Goal: Task Accomplishment & Management: Manage account settings

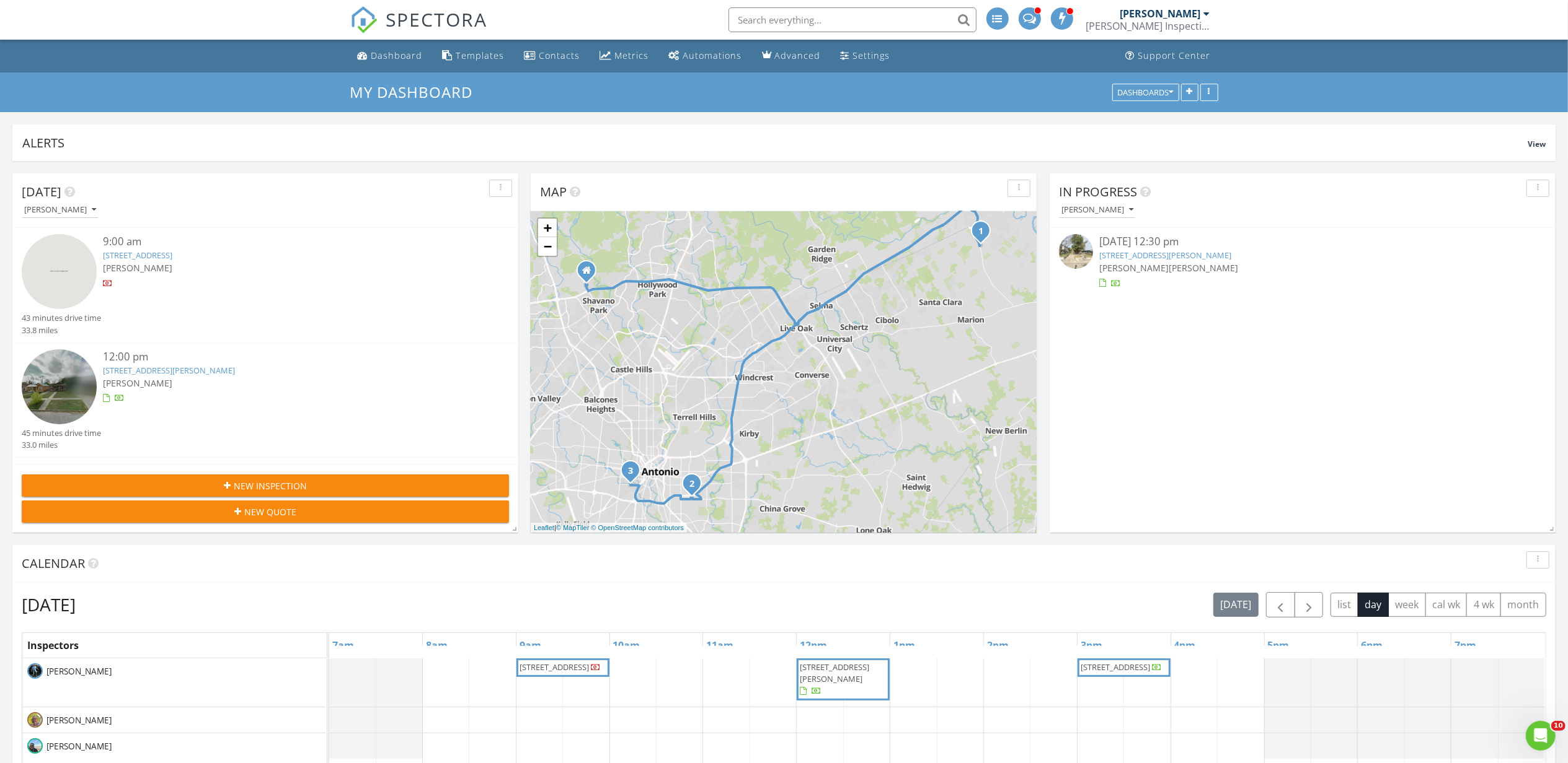
click at [1164, 255] on link "[STREET_ADDRESS][PERSON_NAME]" at bounding box center [1165, 255] width 132 height 11
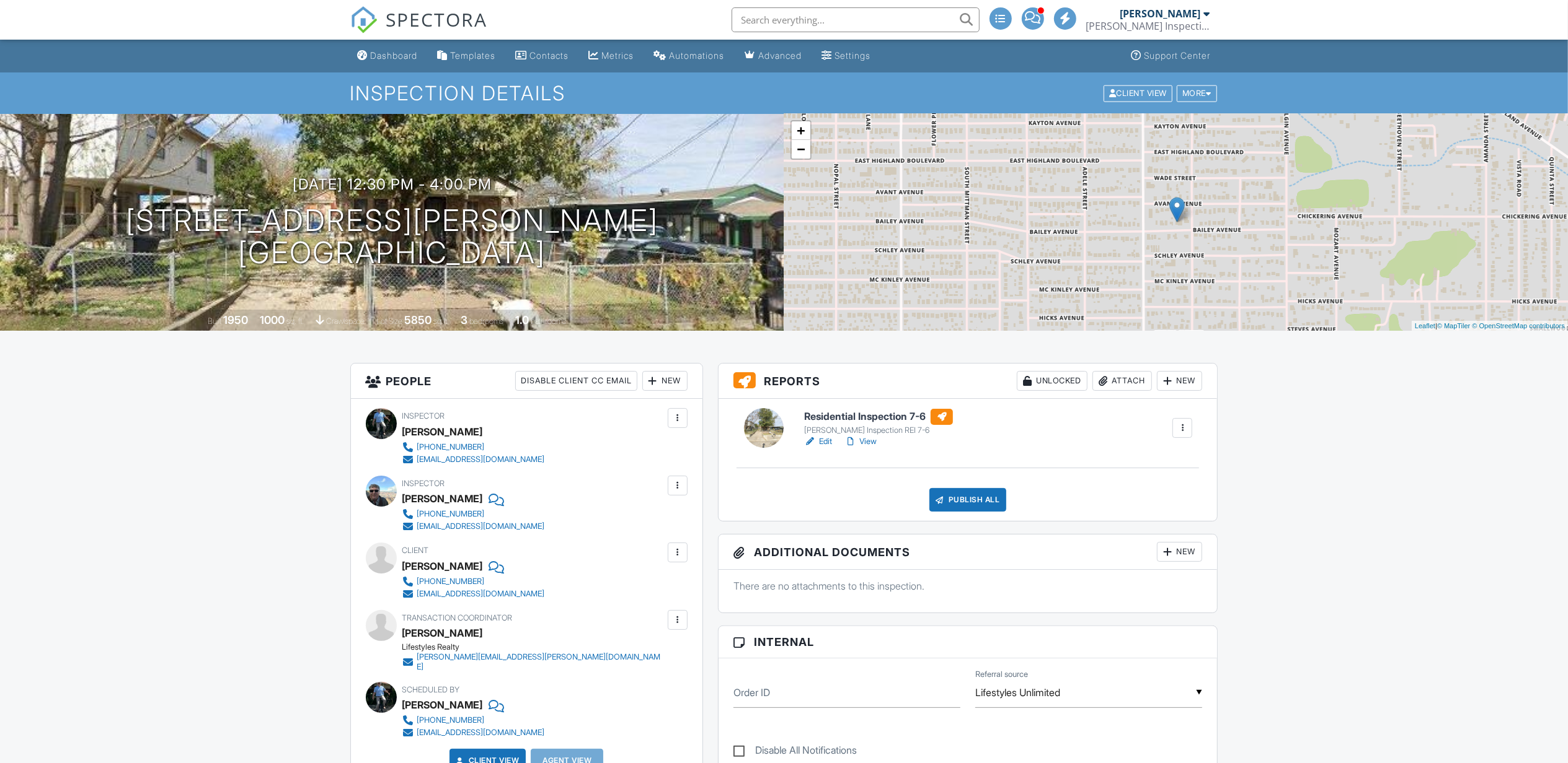
click at [871, 436] on link "View" at bounding box center [860, 442] width 32 height 12
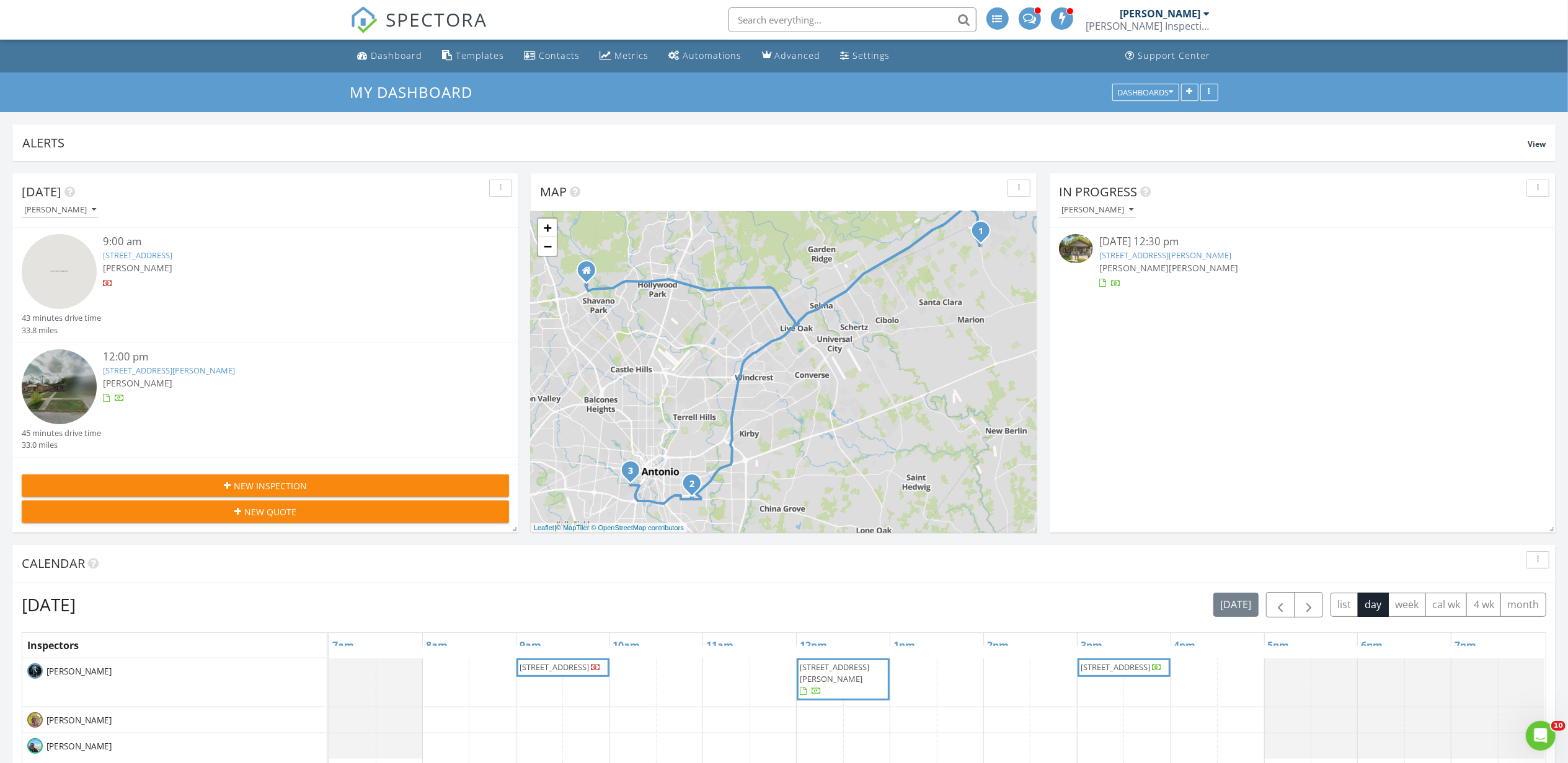
click at [1158, 254] on link "[STREET_ADDRESS][PERSON_NAME]" at bounding box center [1165, 255] width 132 height 11
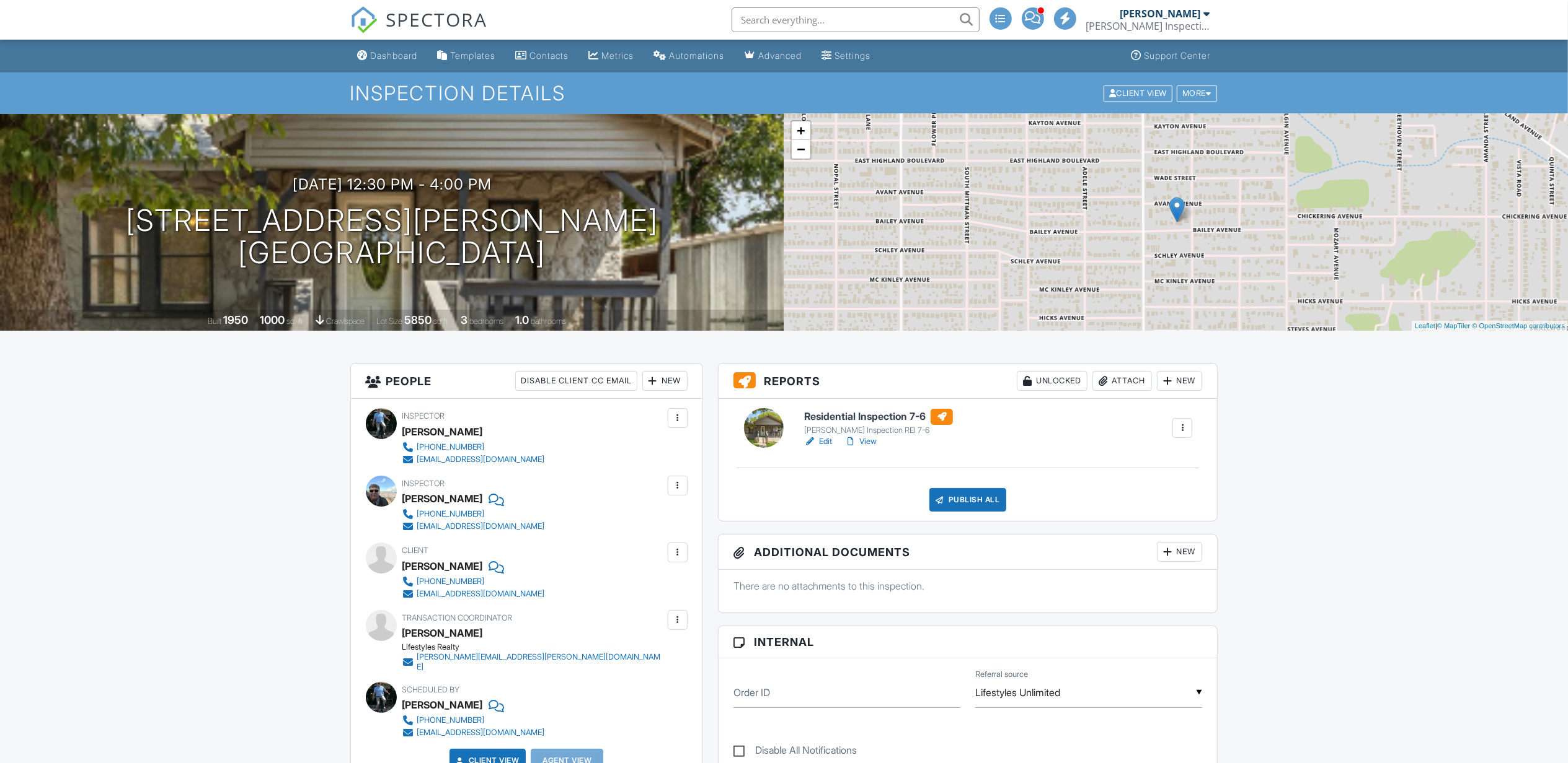
click at [871, 441] on link "View" at bounding box center [860, 442] width 32 height 12
